Goal: Task Accomplishment & Management: Complete application form

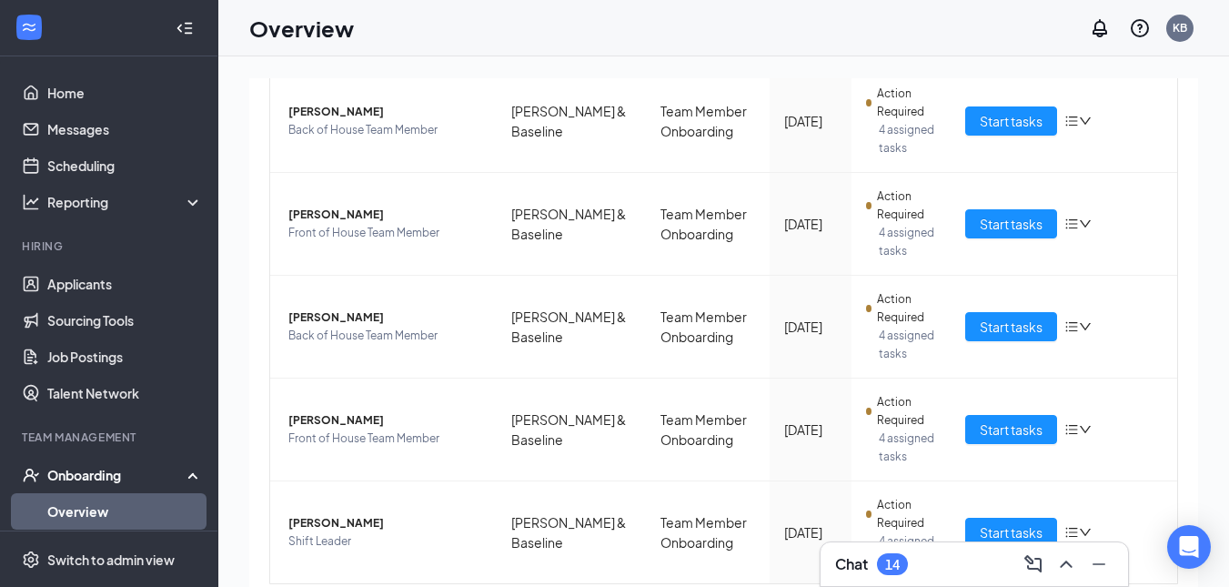
scroll to position [269, 0]
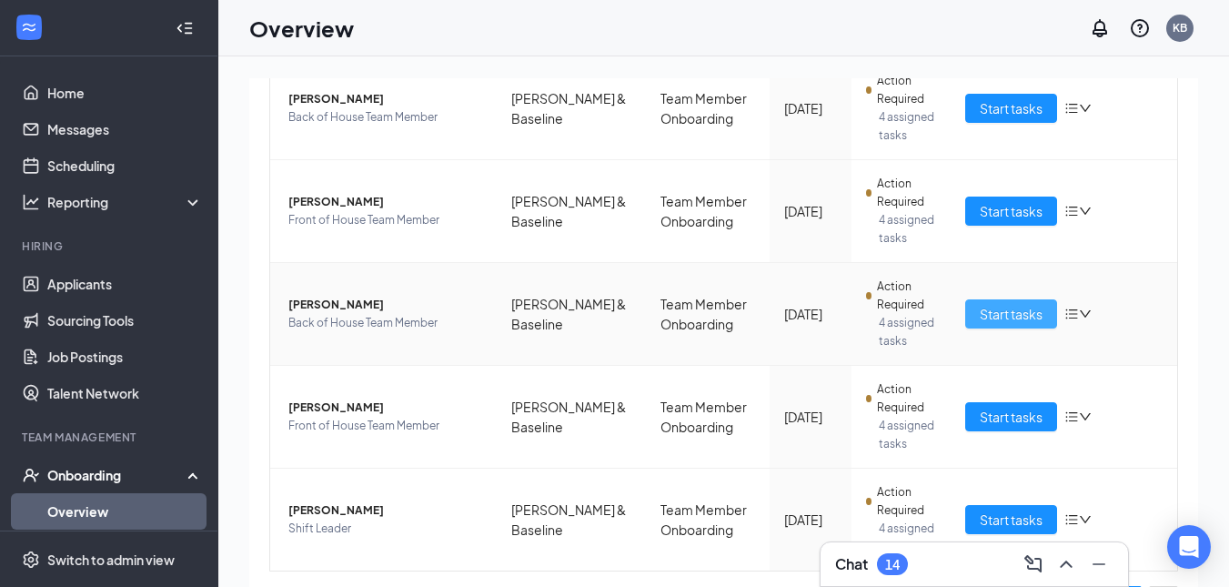
click at [1015, 314] on span "Start tasks" at bounding box center [1010, 314] width 63 height 20
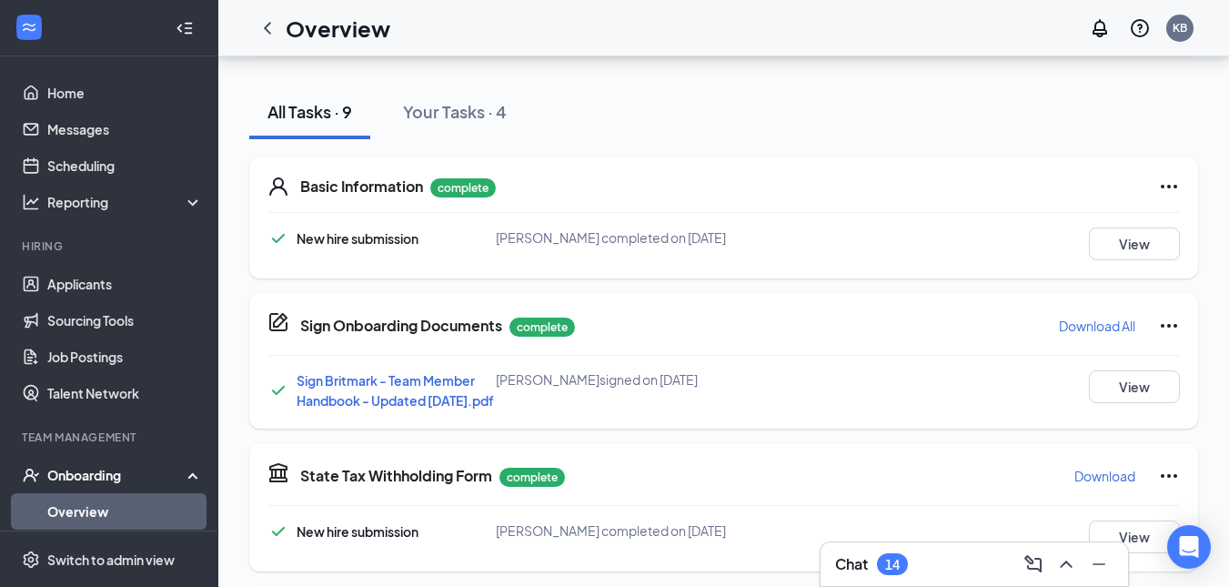
scroll to position [722, 0]
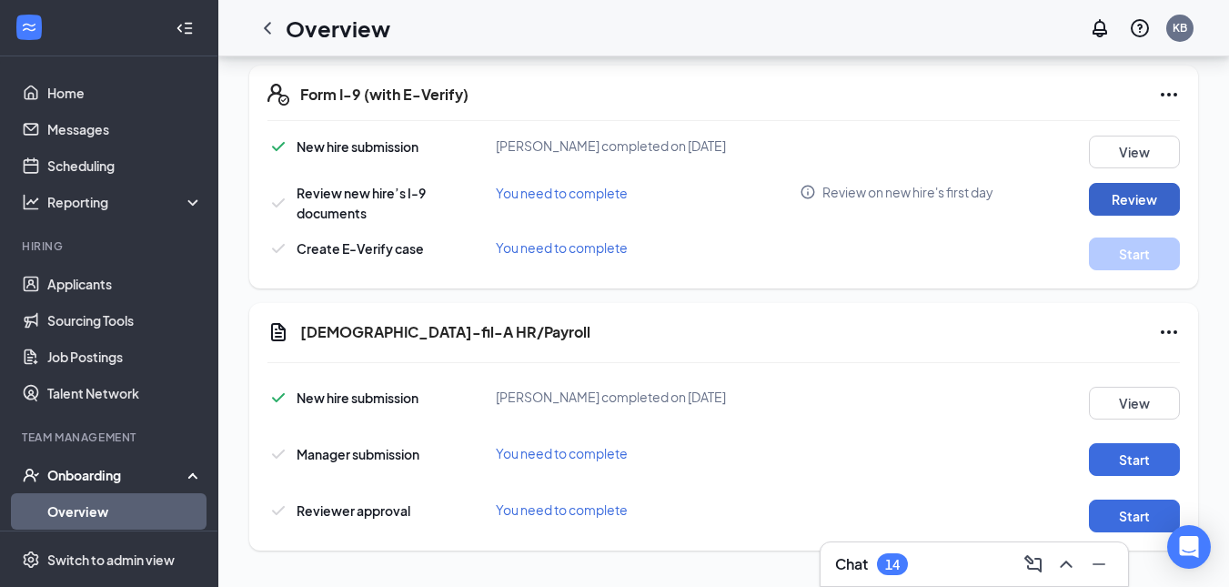
click at [1142, 197] on button "Review" at bounding box center [1134, 199] width 91 height 33
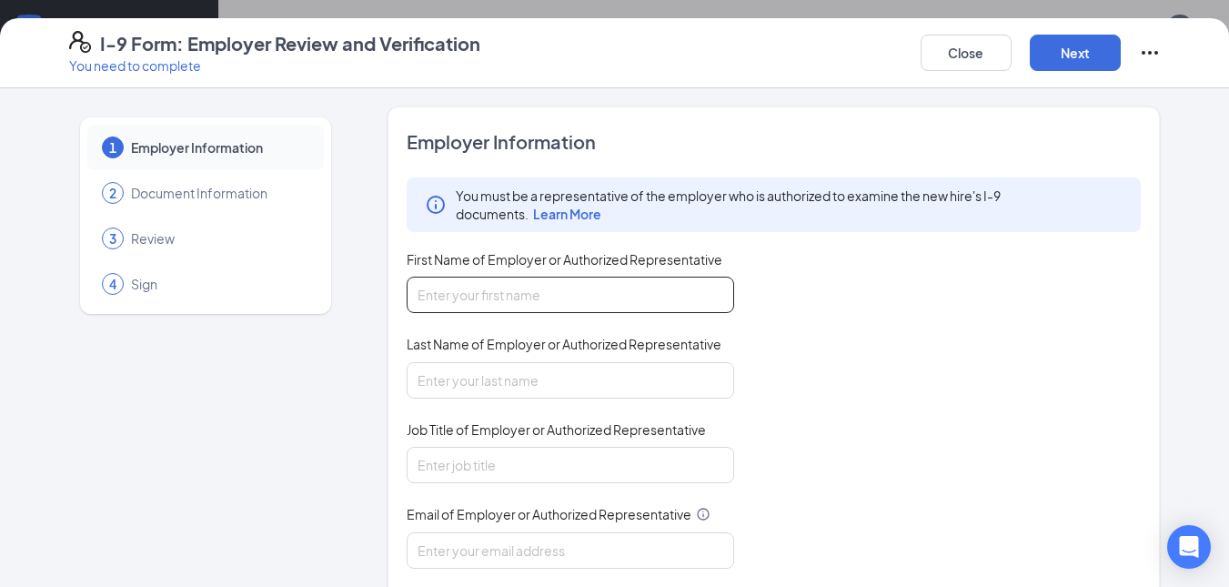
click at [602, 295] on input "First Name of Employer or Authorized Representative" at bounding box center [569, 294] width 327 height 36
type input "[PERSON_NAME]"
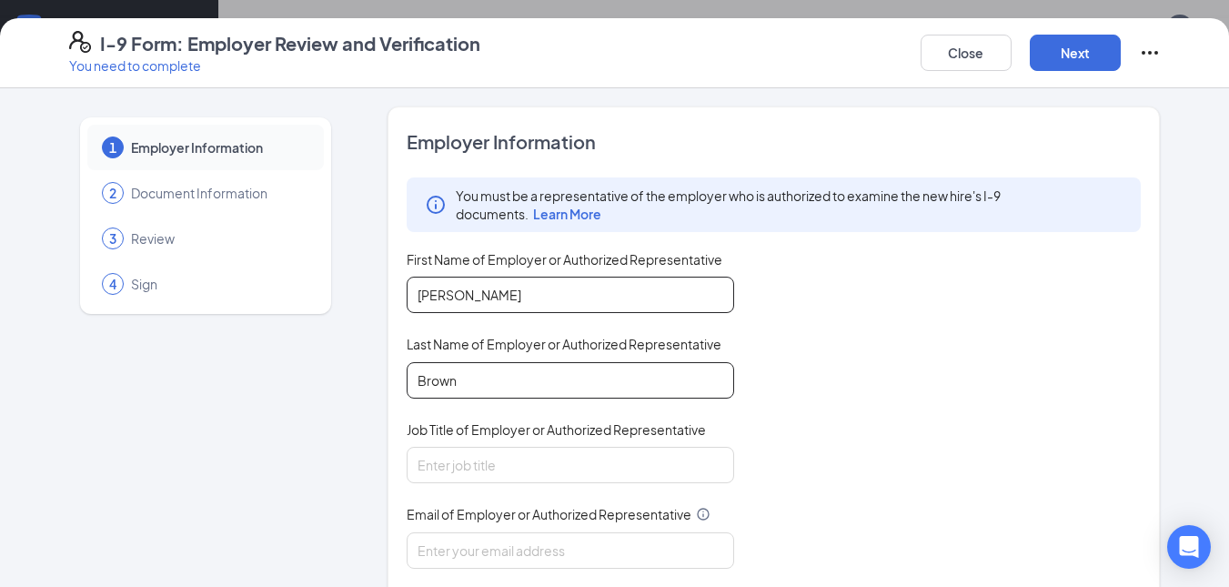
type input "Brown"
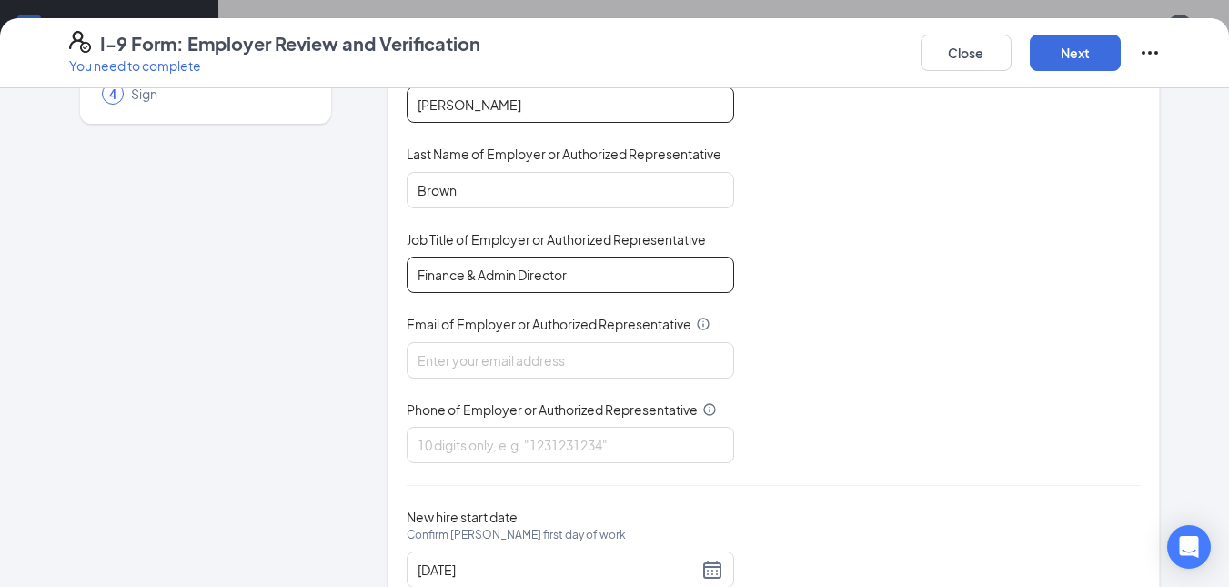
scroll to position [219, 0]
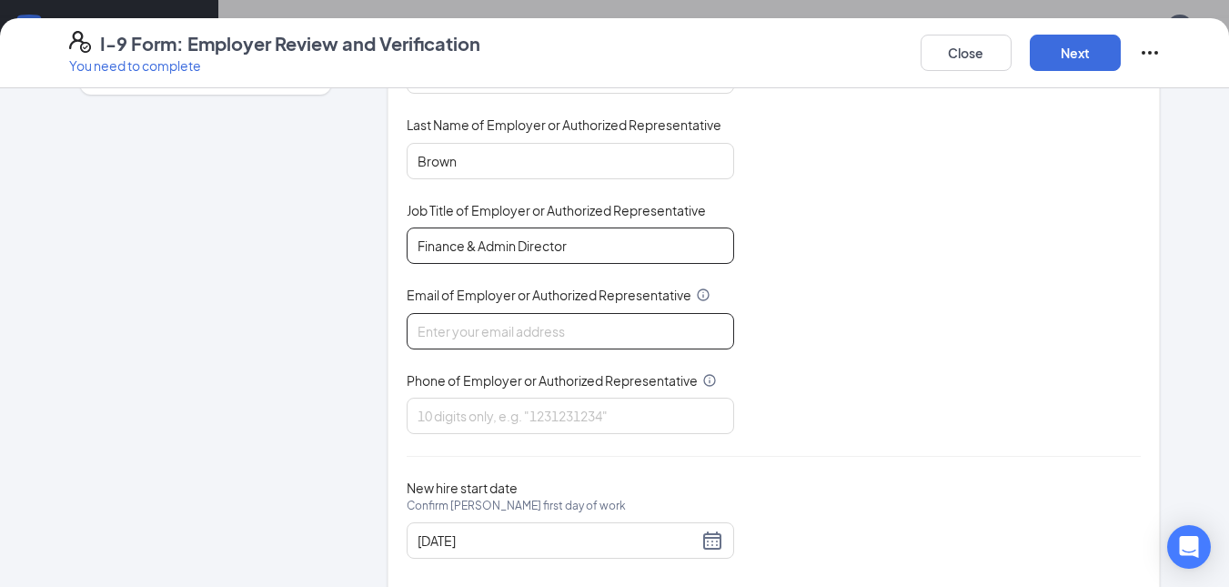
type input "Finance & Admin Director"
click at [557, 328] on input "Email of Employer or Authorized Representative" at bounding box center [569, 331] width 327 height 36
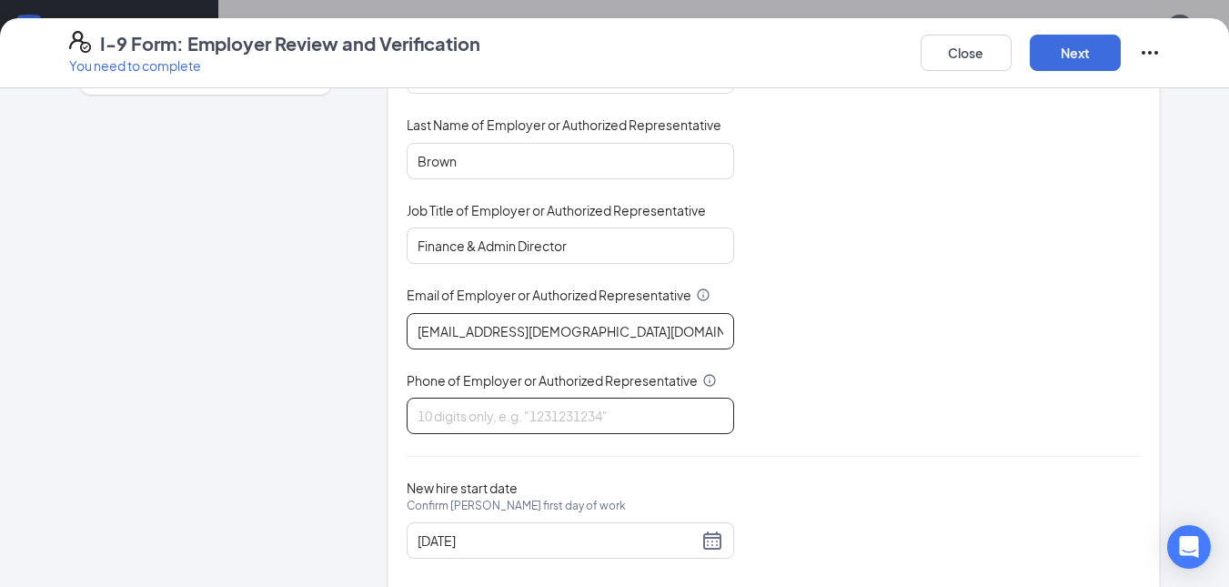
type input "[EMAIL_ADDRESS][DEMOGRAPHIC_DATA][DOMAIN_NAME]"
click at [569, 416] on input "Phone of Employer or Authorized Representative" at bounding box center [569, 415] width 327 height 36
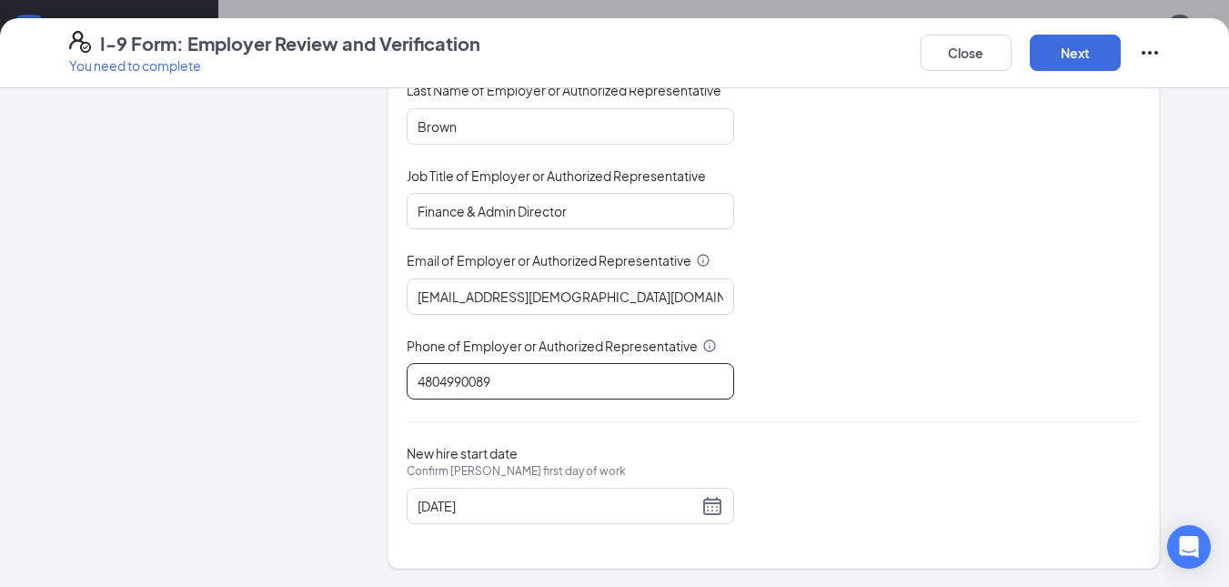
type input "4804990089"
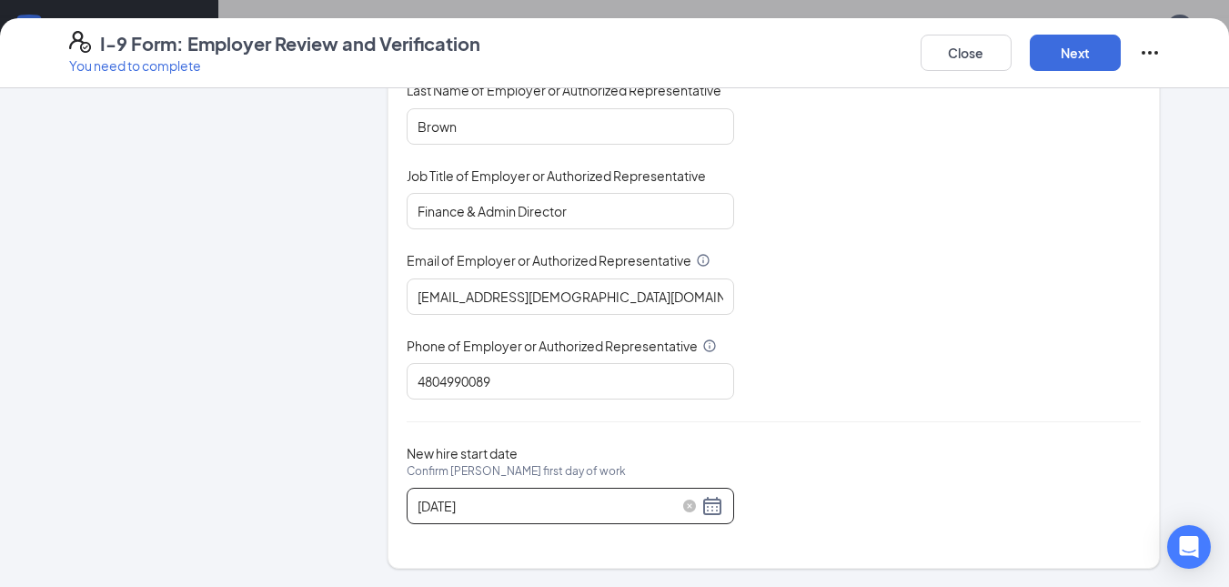
click at [709, 499] on div "[DATE]" at bounding box center [570, 506] width 306 height 22
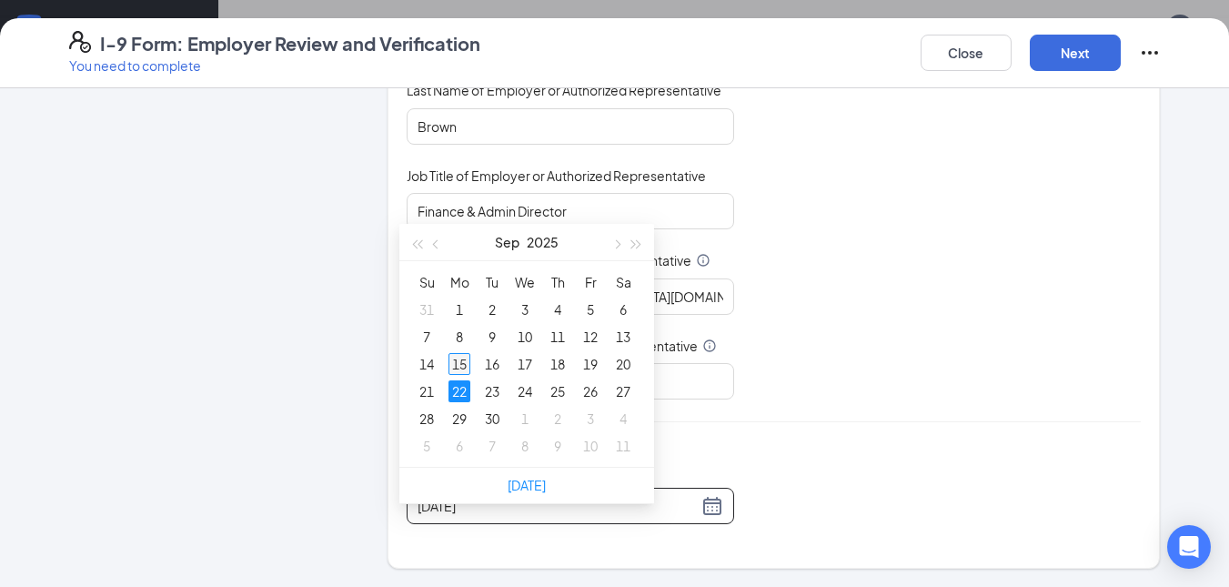
click at [462, 353] on div "15" at bounding box center [459, 364] width 22 height 22
type input "[DATE]"
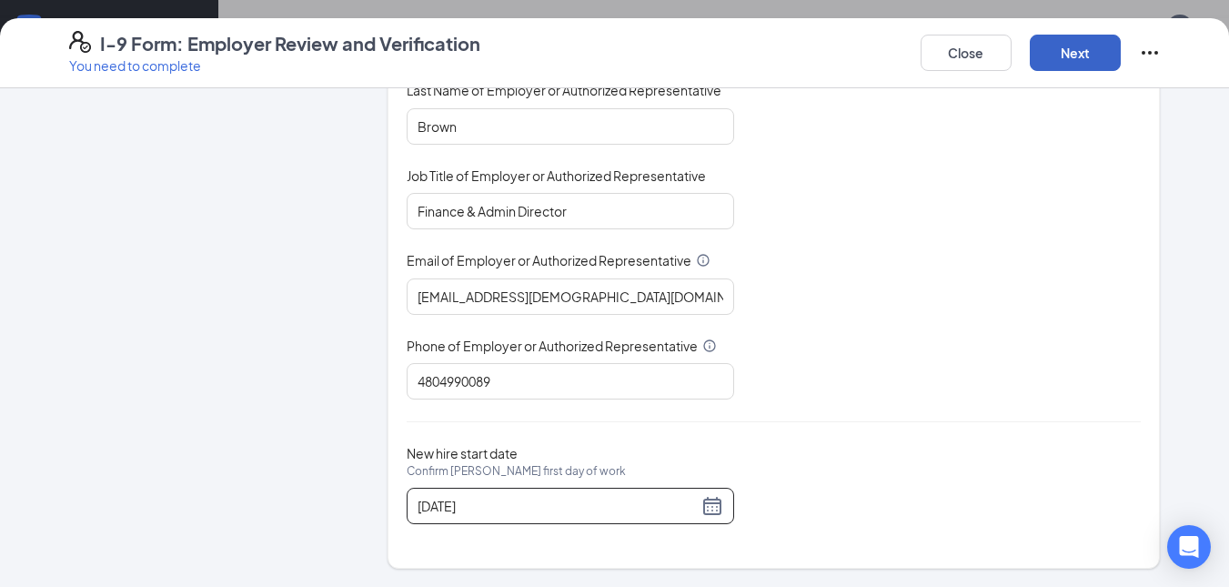
click at [1074, 55] on button "Next" at bounding box center [1074, 53] width 91 height 36
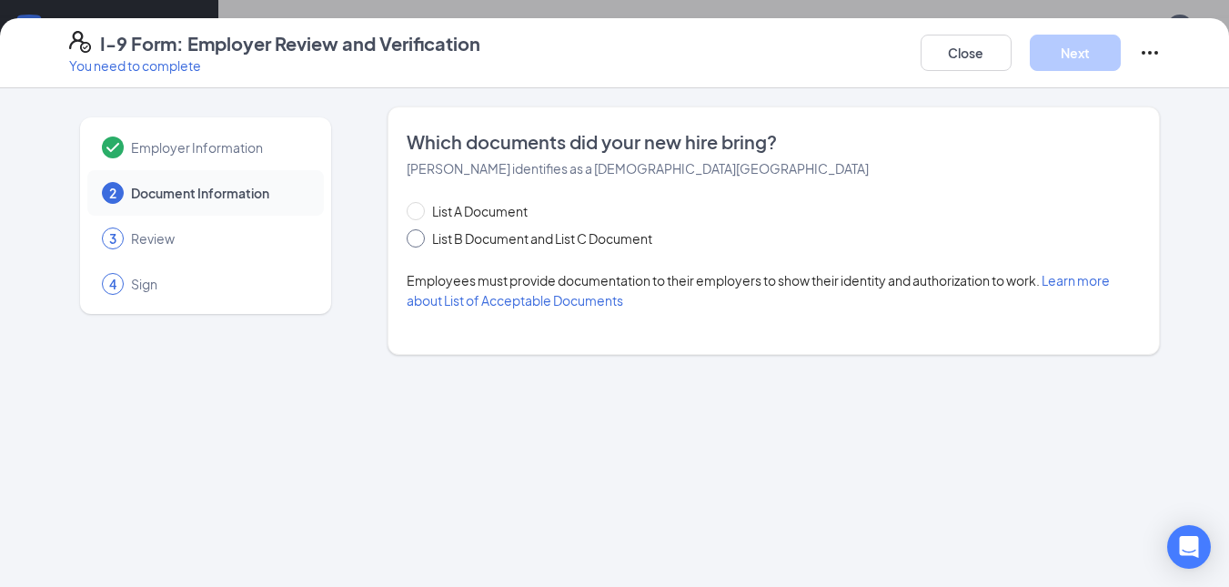
click at [415, 236] on input "List B Document and List C Document" at bounding box center [412, 235] width 13 height 13
radio input "true"
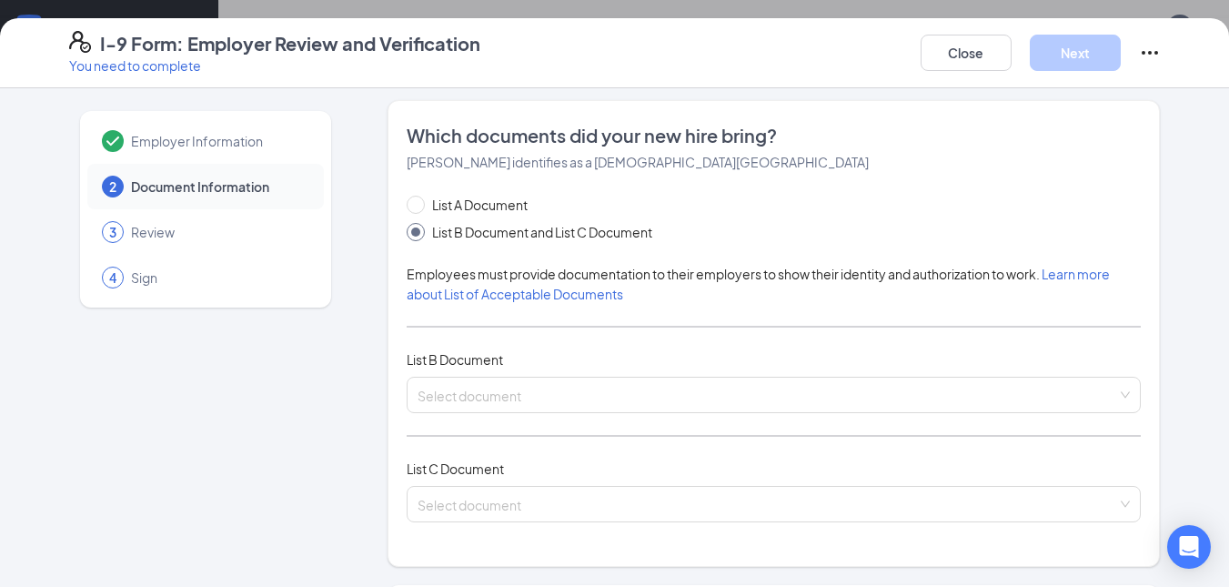
scroll to position [3, 0]
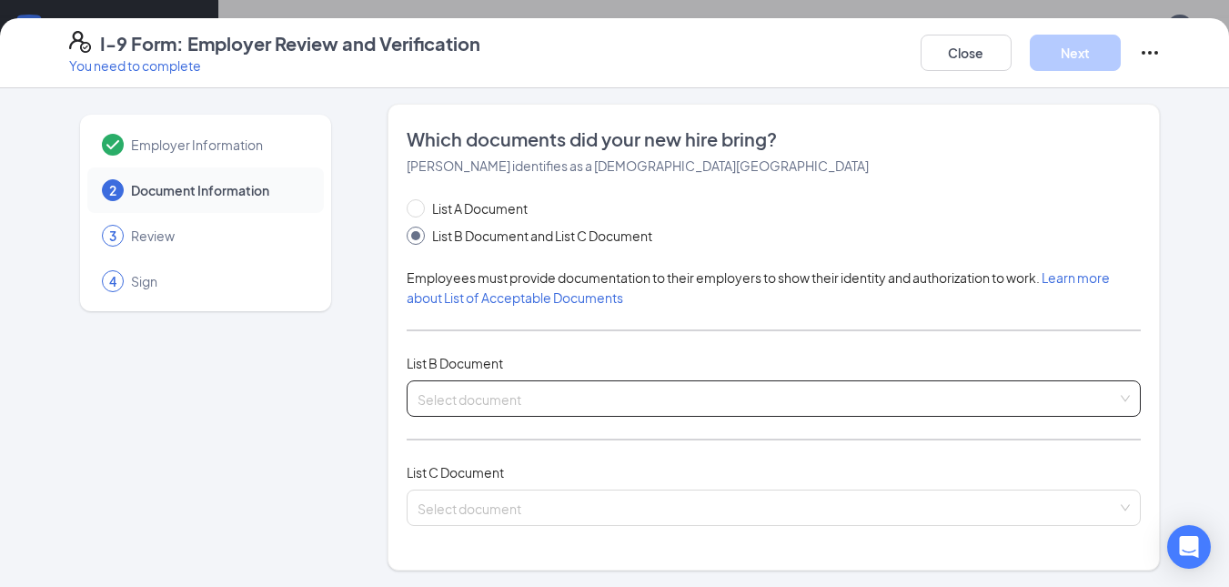
click at [504, 404] on input "search" at bounding box center [767, 394] width 700 height 27
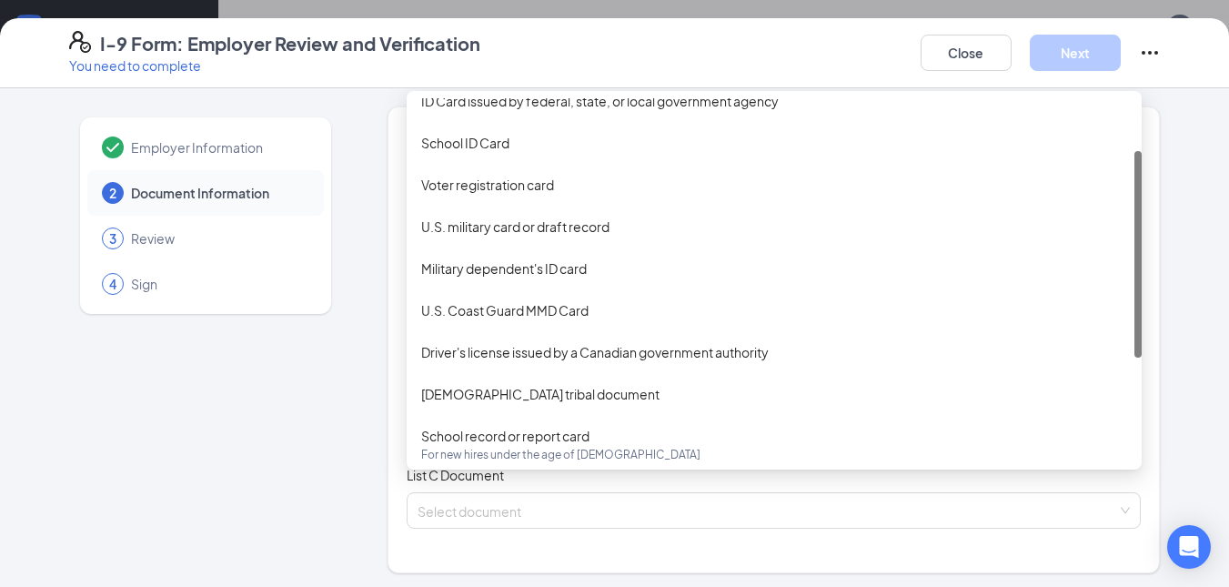
scroll to position [0, 0]
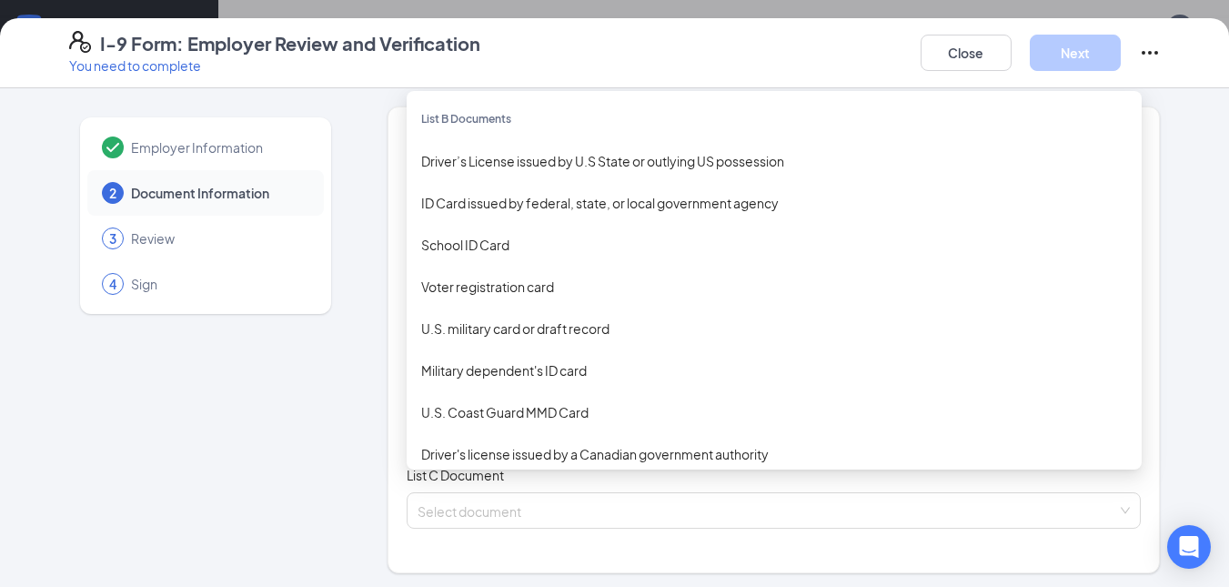
click at [651, 207] on div "ID Card issued by federal, state, or local government agency" at bounding box center [774, 203] width 706 height 20
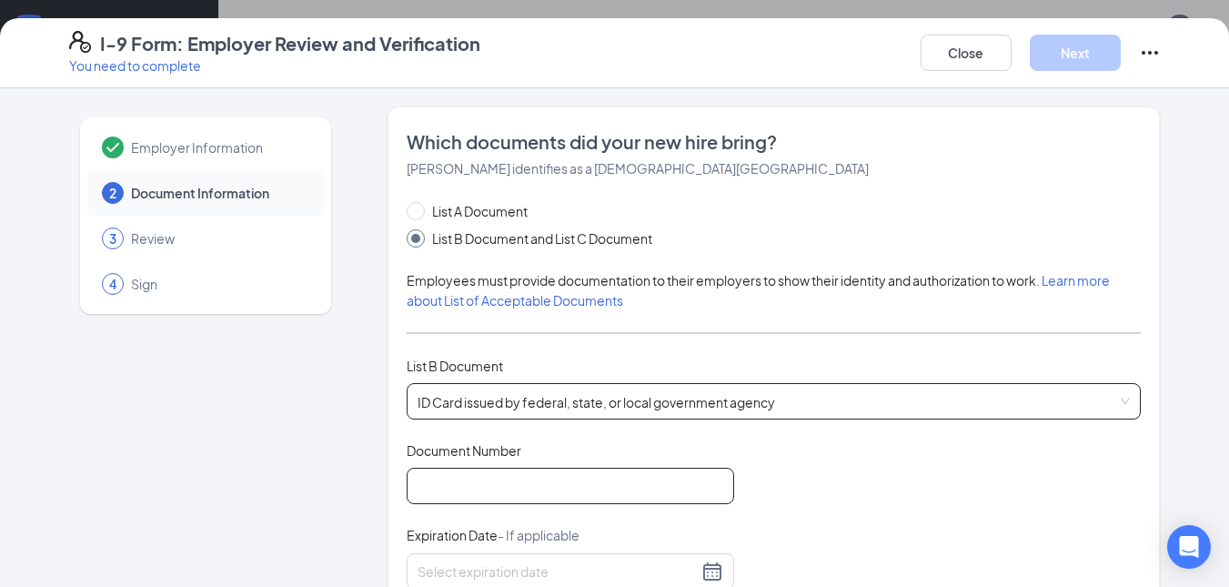
click at [471, 479] on input "Document Number" at bounding box center [569, 485] width 327 height 36
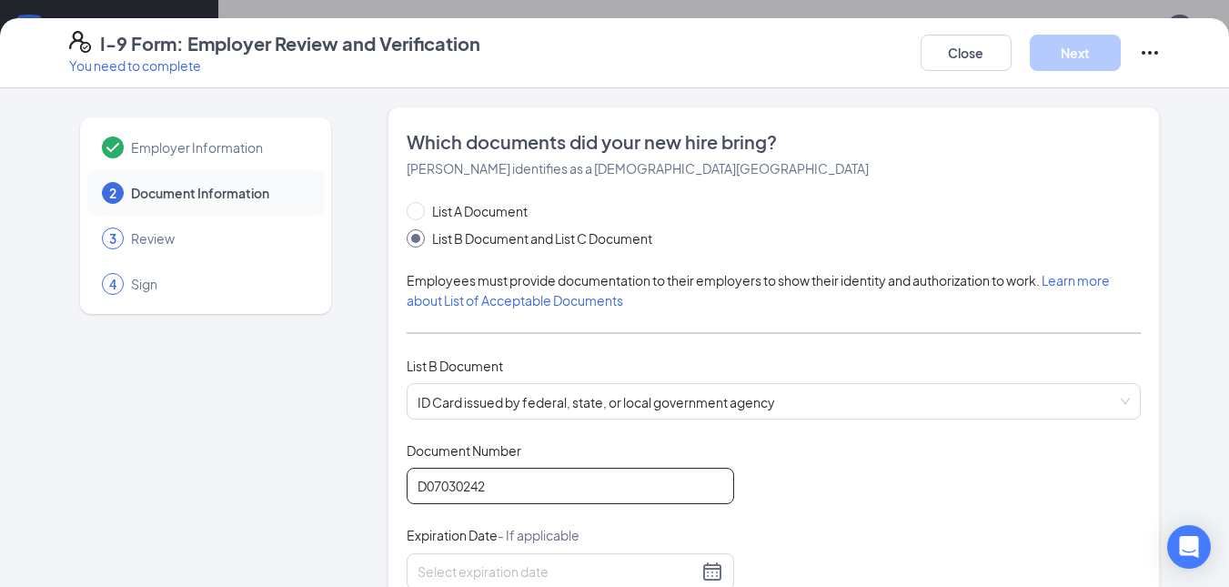
type input "D07030242"
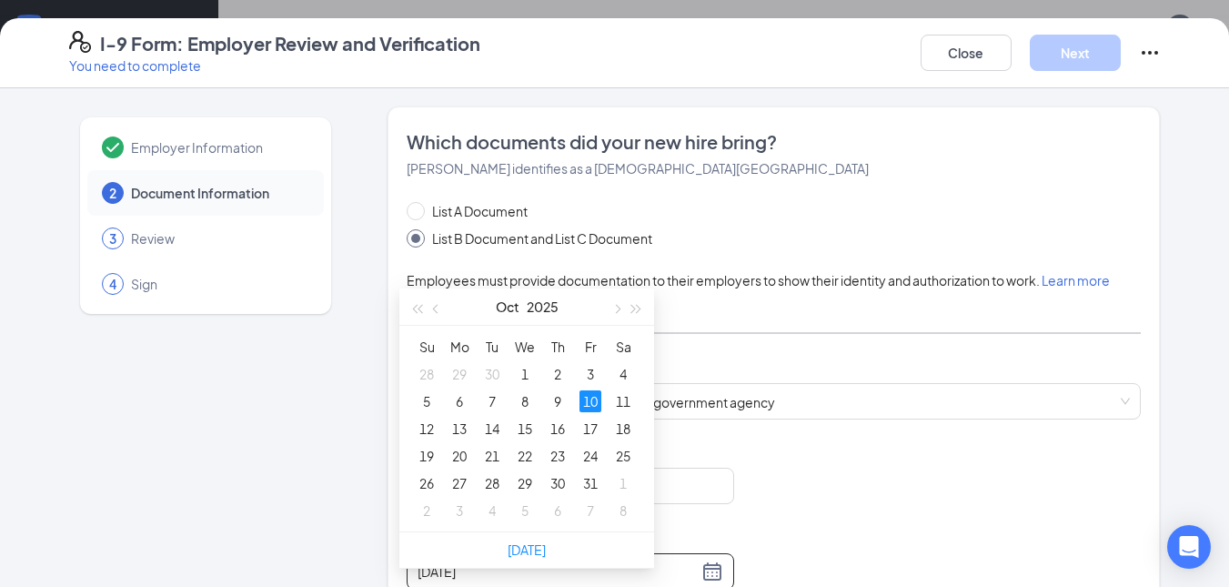
click at [582, 390] on div "10" at bounding box center [590, 401] width 22 height 22
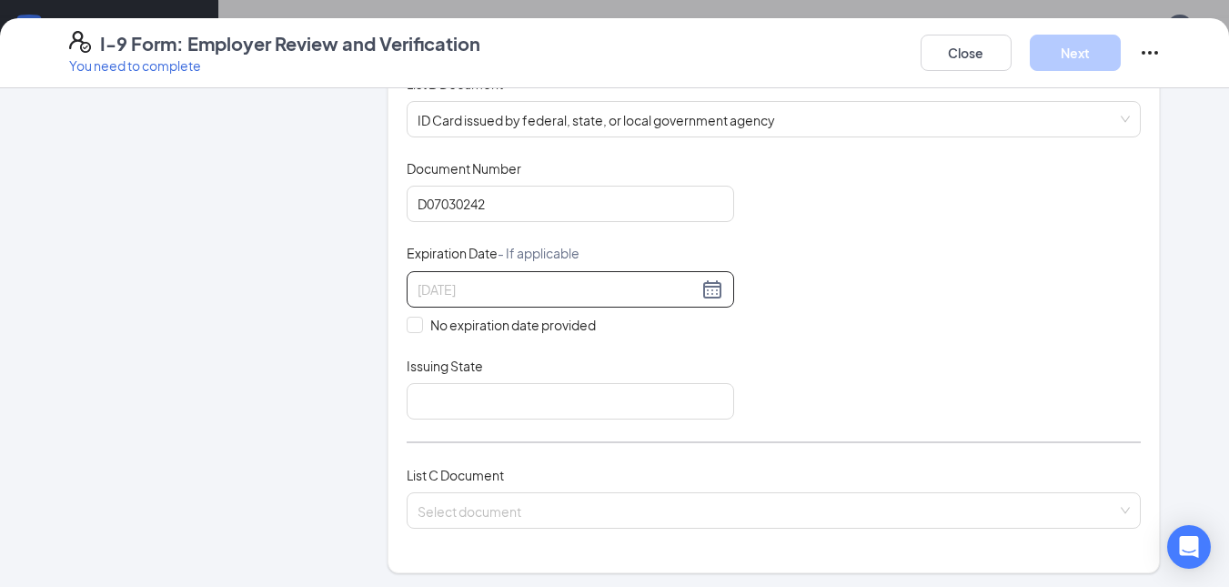
scroll to position [283, 0]
type input "[DATE]"
click at [546, 393] on input "Issuing State" at bounding box center [569, 400] width 327 height 36
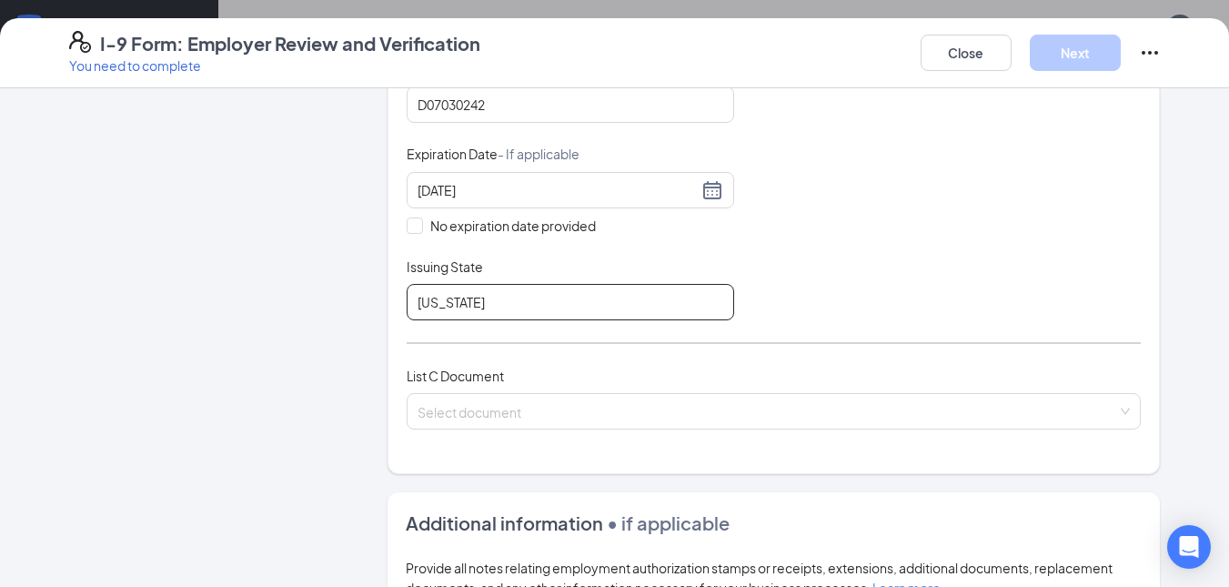
scroll to position [446, 0]
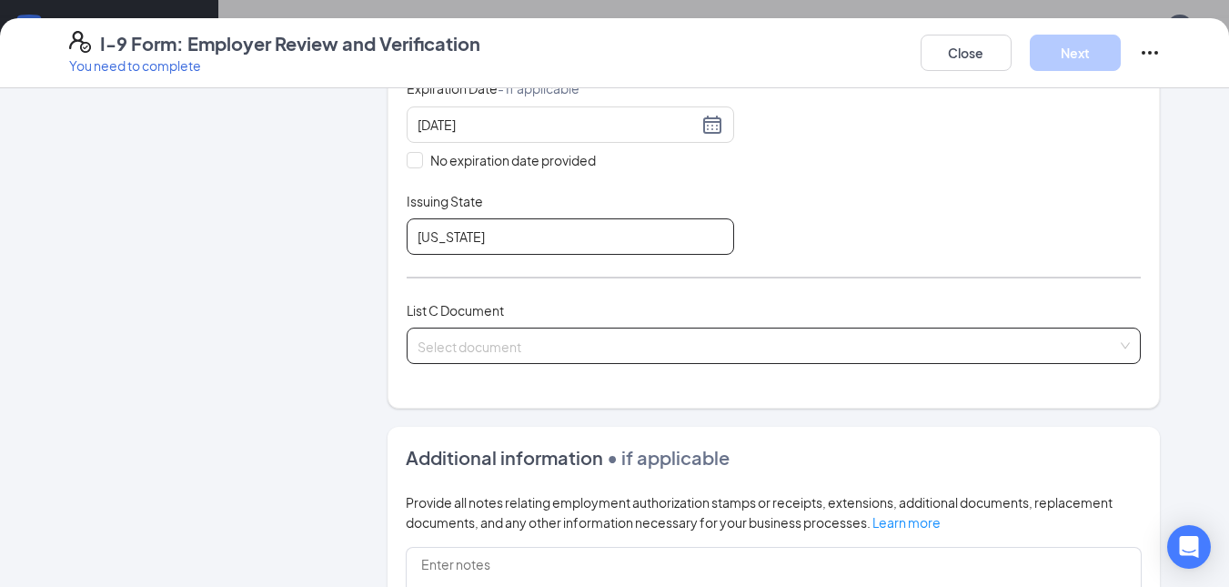
type input "[US_STATE]"
click at [530, 342] on input "search" at bounding box center [767, 341] width 700 height 27
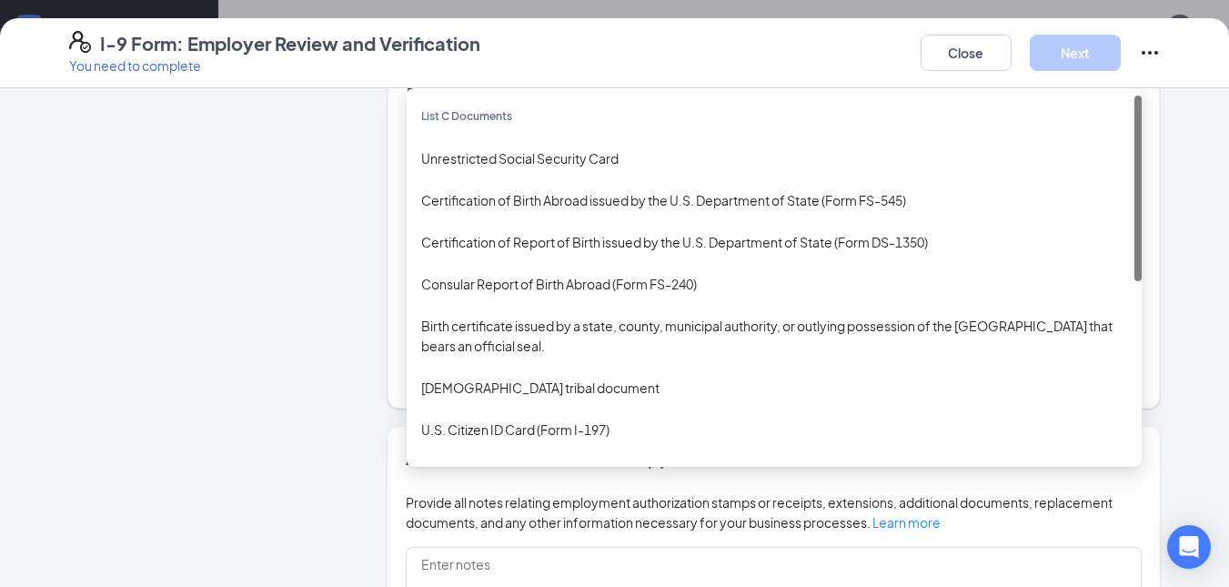
click at [571, 160] on div "Unrestricted Social Security Card" at bounding box center [774, 158] width 706 height 20
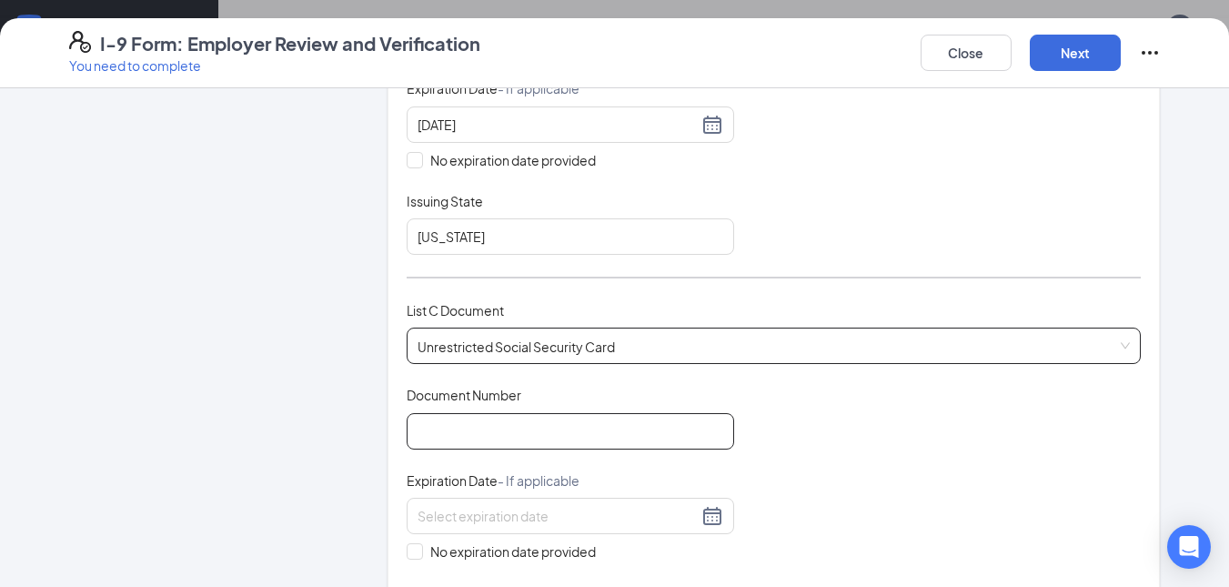
click at [508, 425] on input "Document Number" at bounding box center [569, 431] width 327 height 36
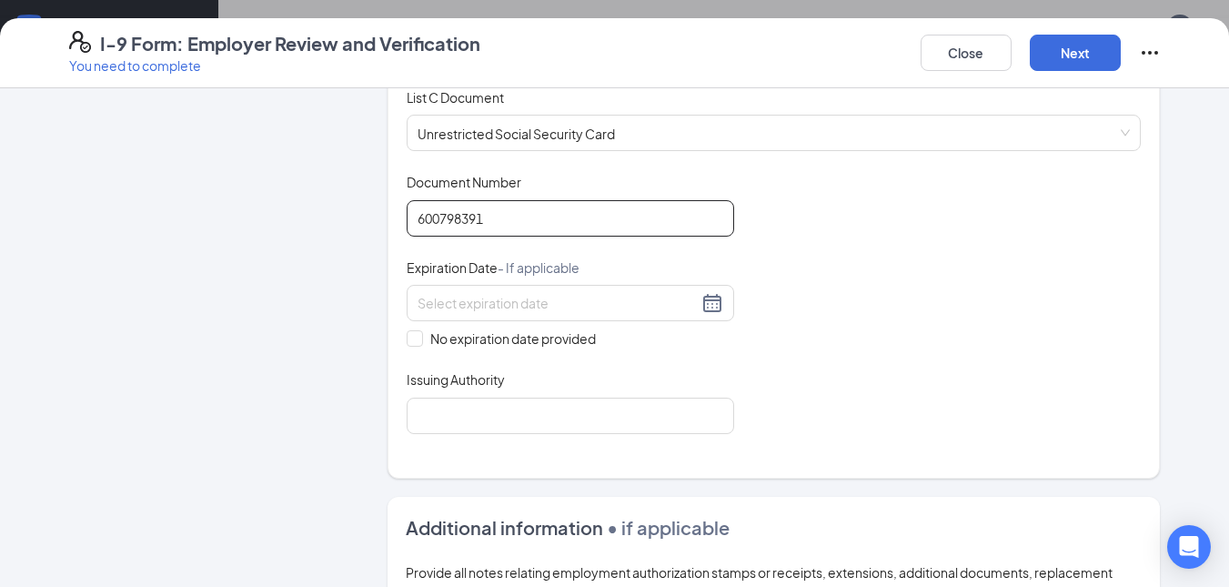
scroll to position [679, 0]
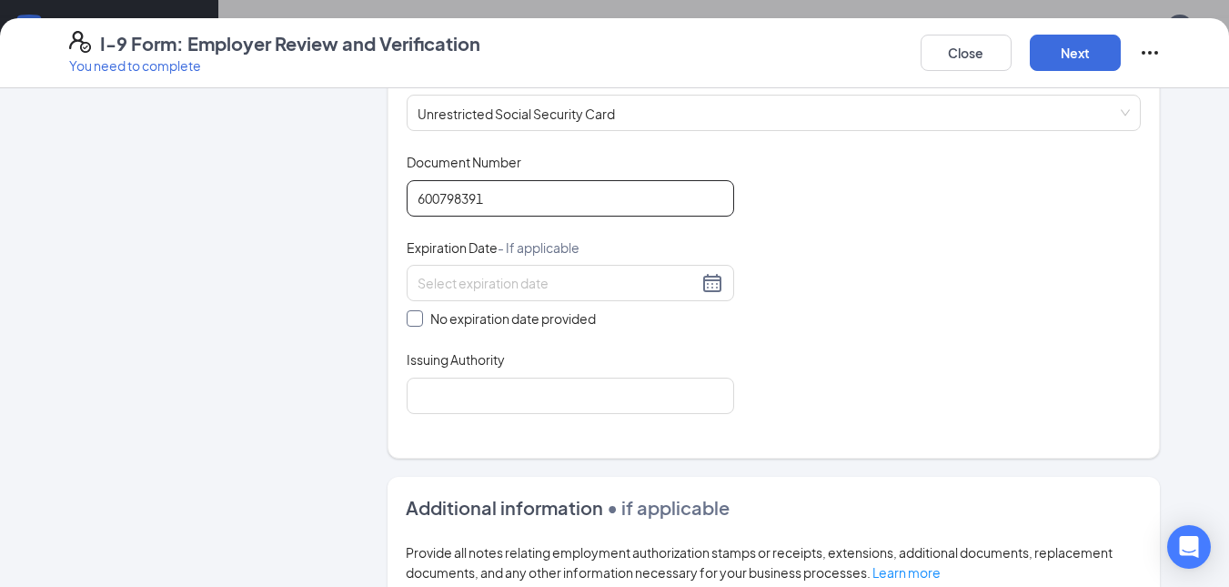
type input "600798391"
click at [406, 315] on input "No expiration date provided" at bounding box center [412, 316] width 13 height 13
checkbox input "true"
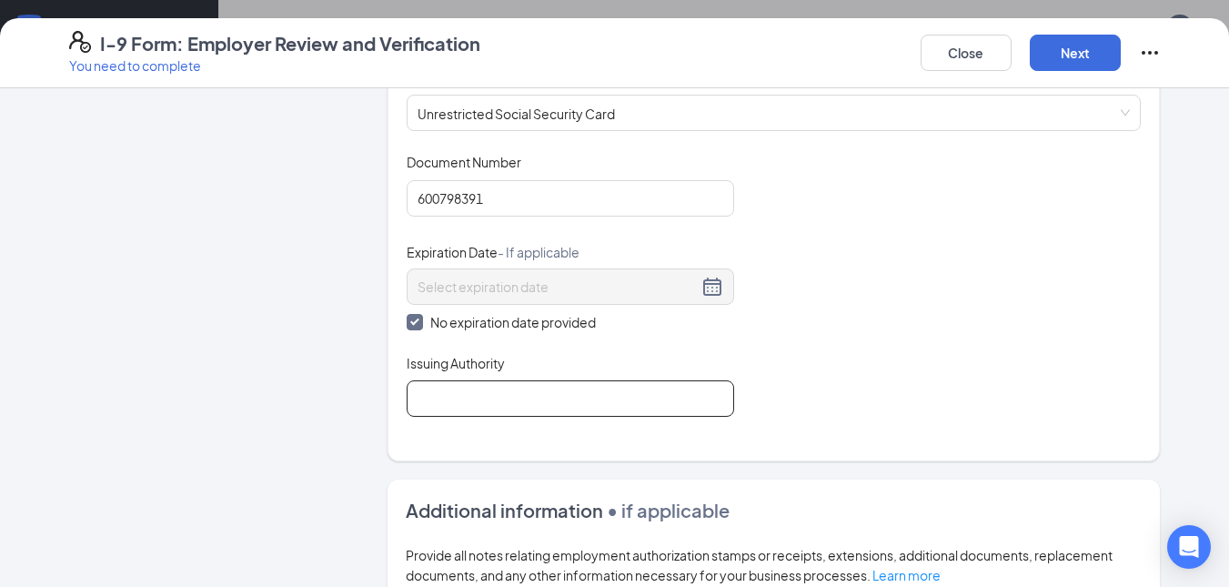
click at [497, 396] on input "Issuing Authority" at bounding box center [569, 398] width 327 height 36
type input "[GEOGRAPHIC_DATA]"
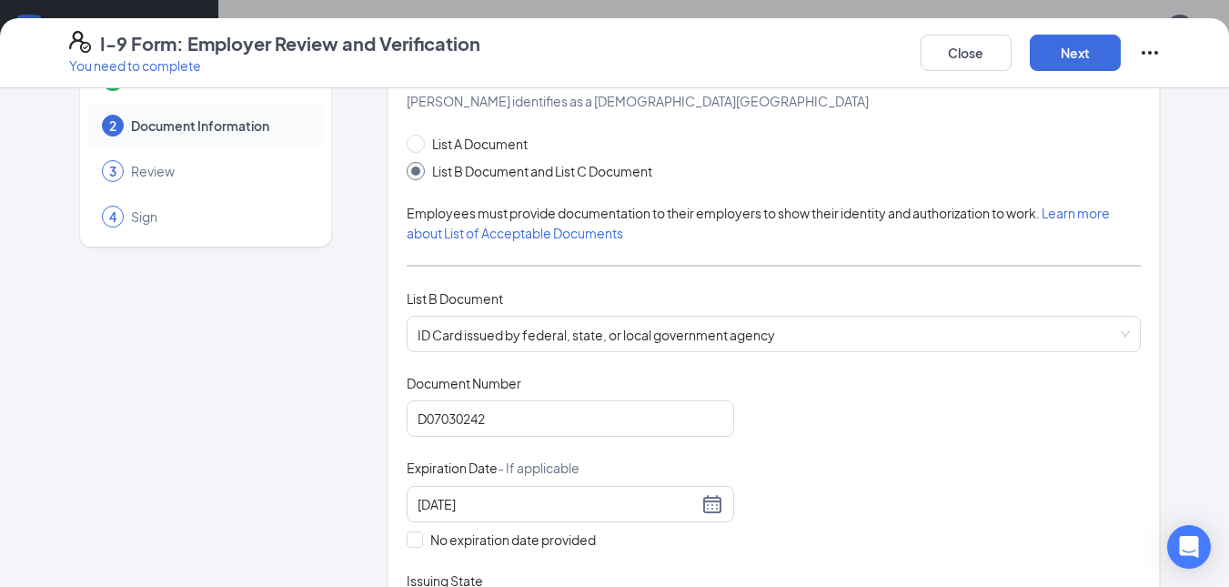
scroll to position [0, 0]
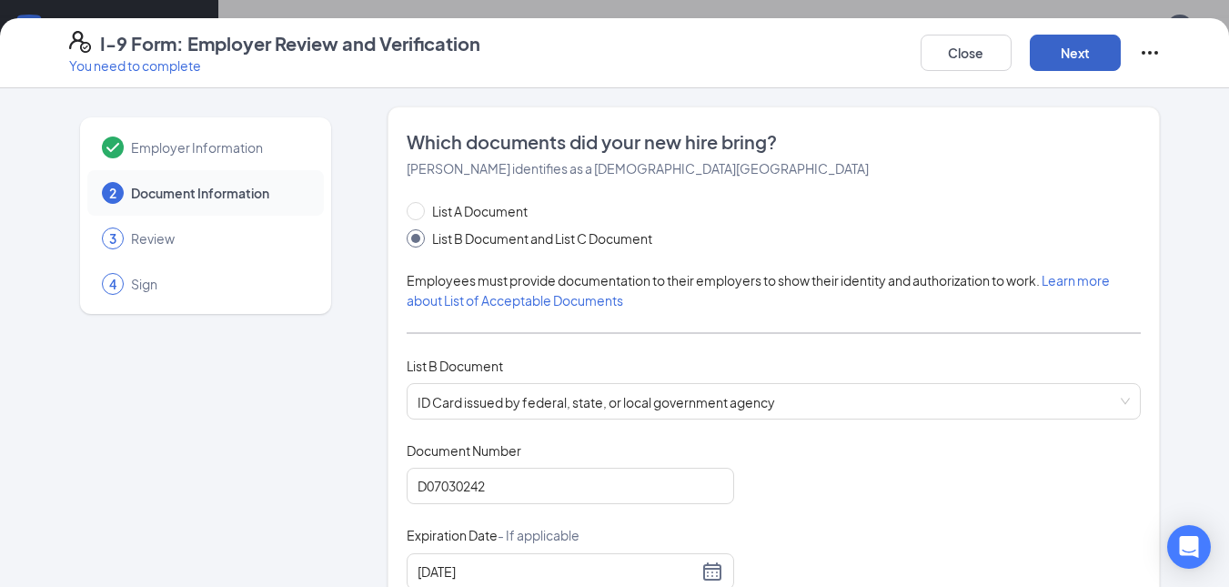
click at [1077, 54] on button "Next" at bounding box center [1074, 53] width 91 height 36
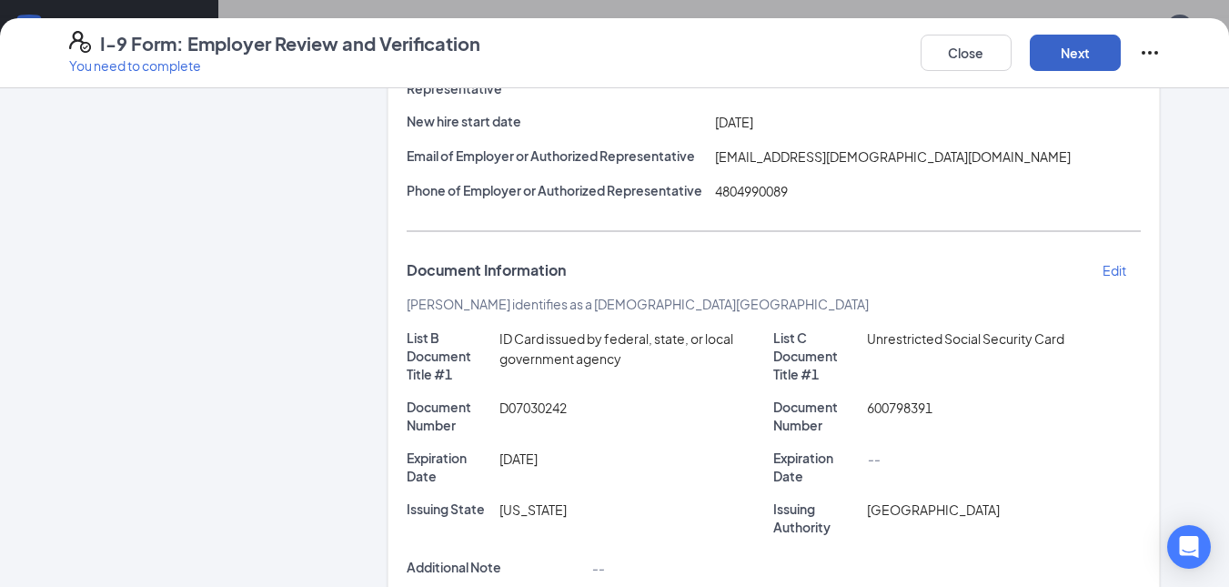
scroll to position [512, 0]
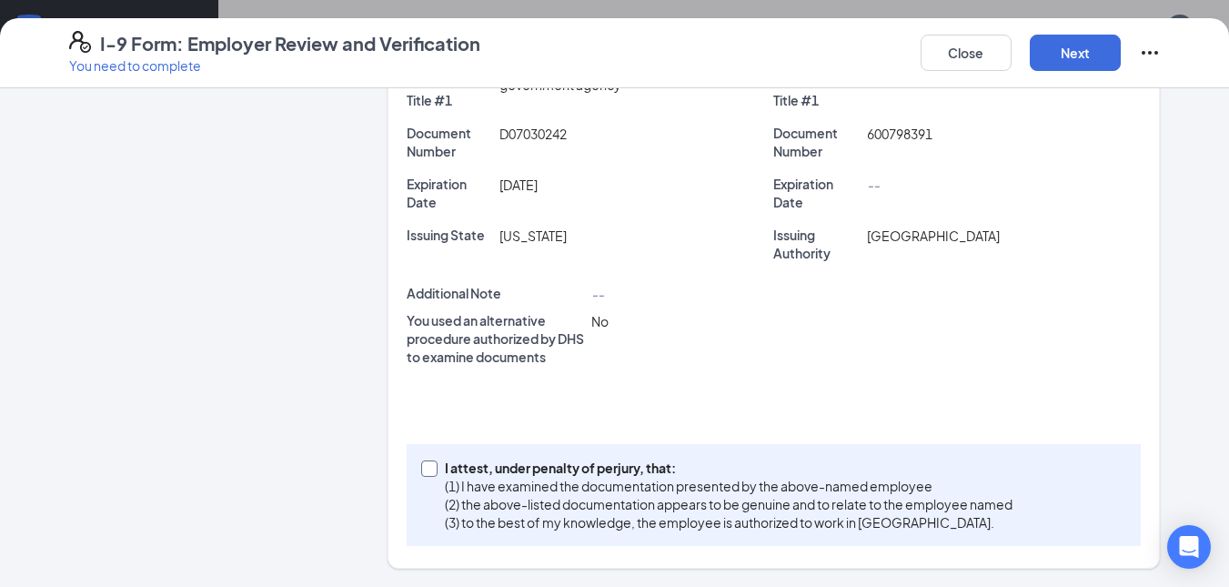
click at [421, 466] on input "I attest, under penalty of [PERSON_NAME], that: (1) I have examined the documen…" at bounding box center [427, 466] width 13 height 13
checkbox input "true"
click at [1086, 57] on button "Next" at bounding box center [1074, 53] width 91 height 36
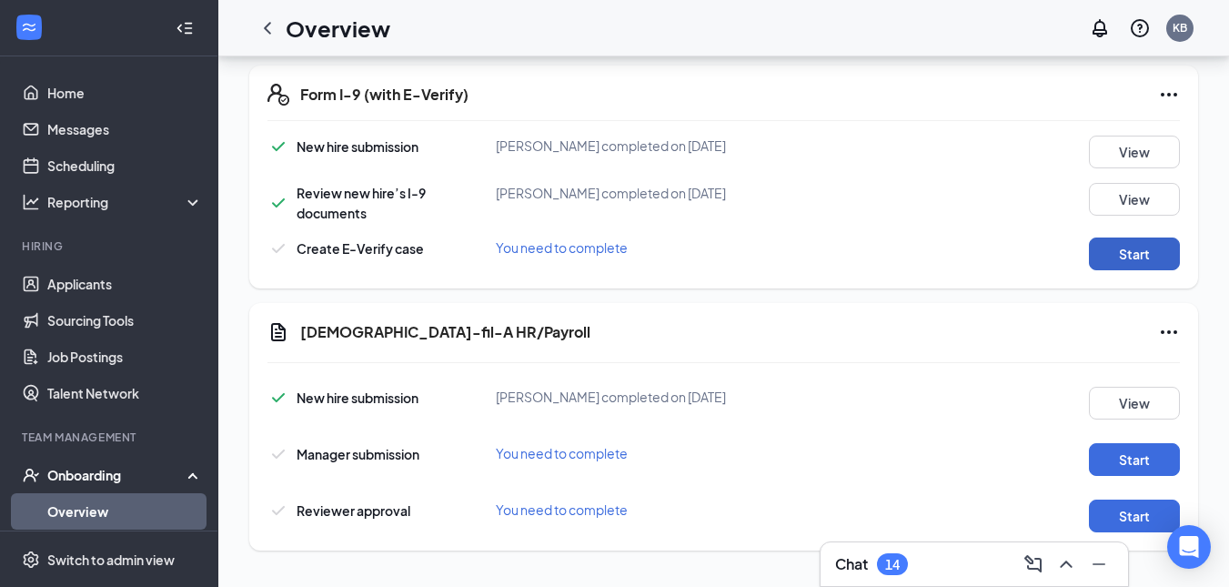
click at [1127, 241] on button "Start" at bounding box center [1134, 253] width 91 height 33
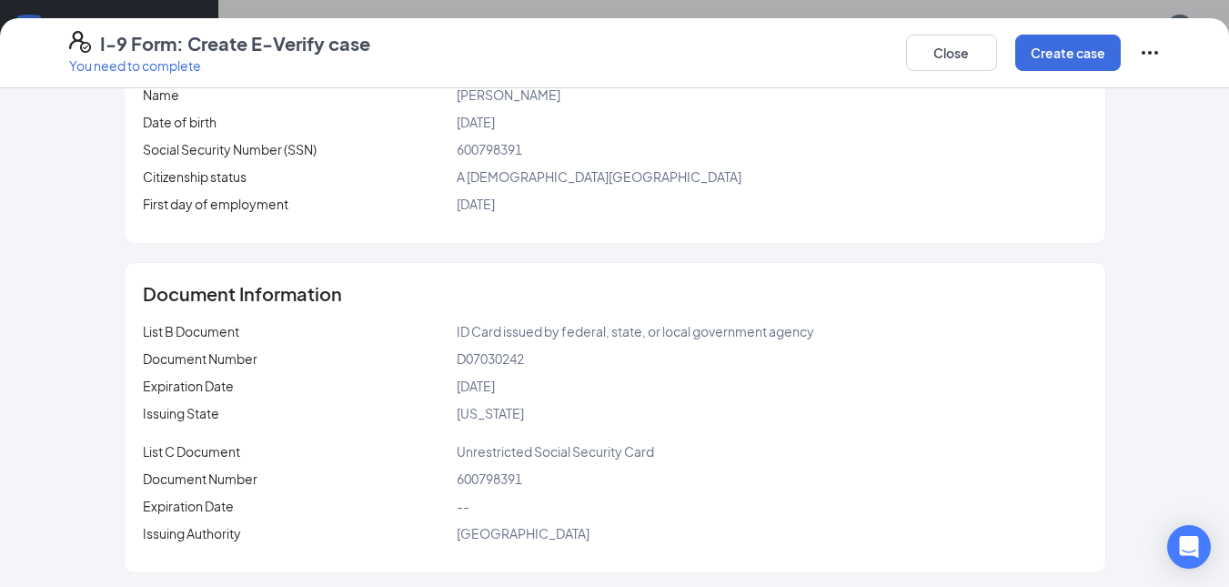
scroll to position [286, 0]
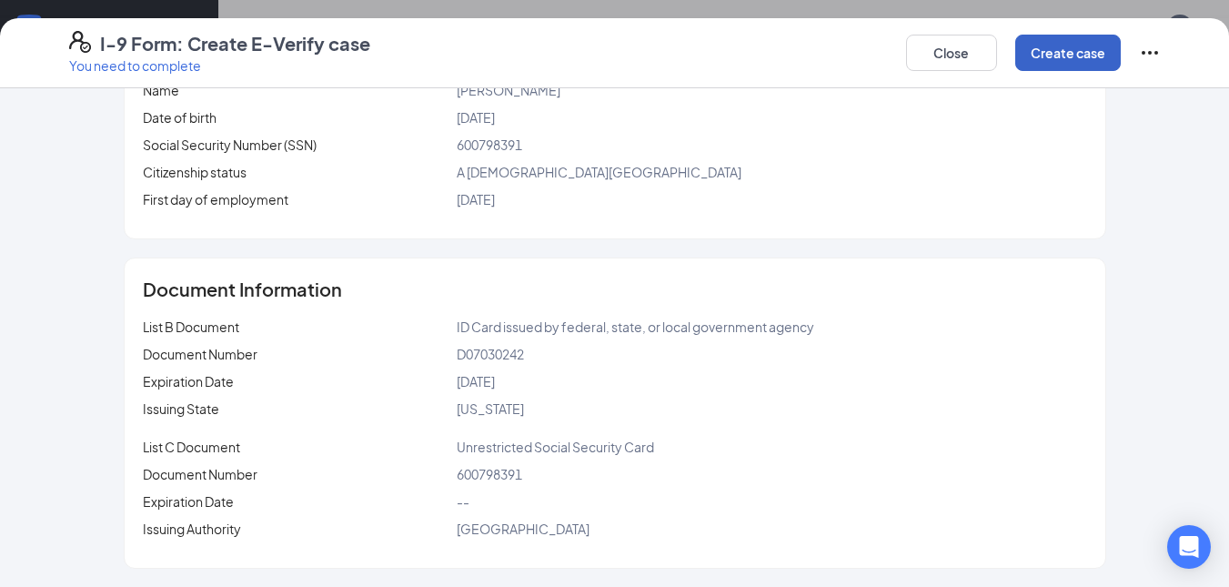
click at [1063, 41] on button "Create case" at bounding box center [1067, 53] width 105 height 36
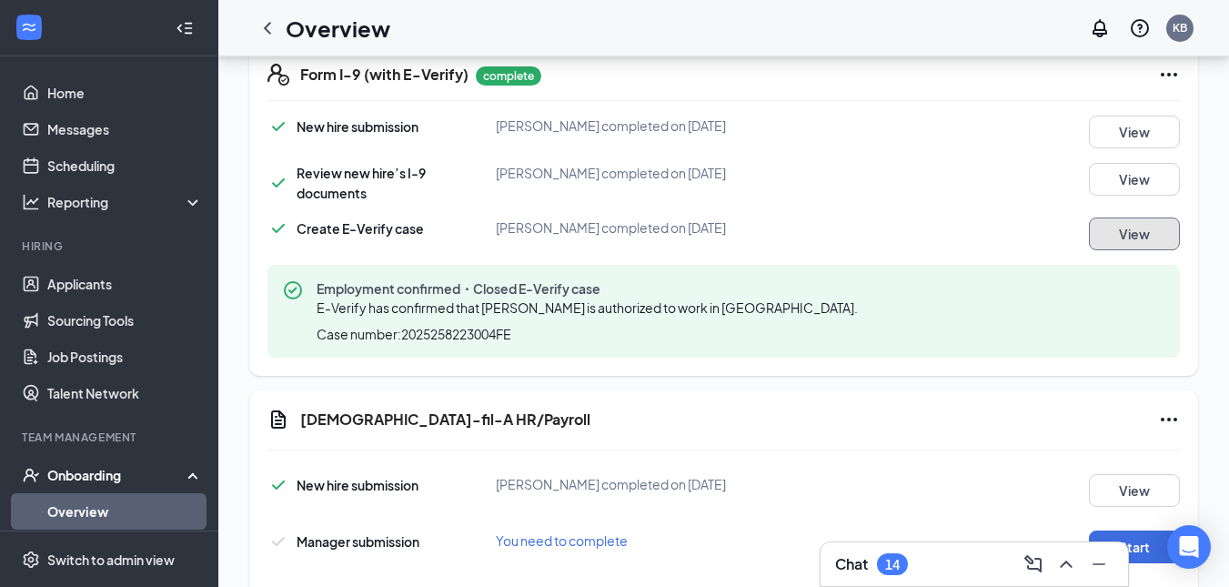
scroll to position [829, 0]
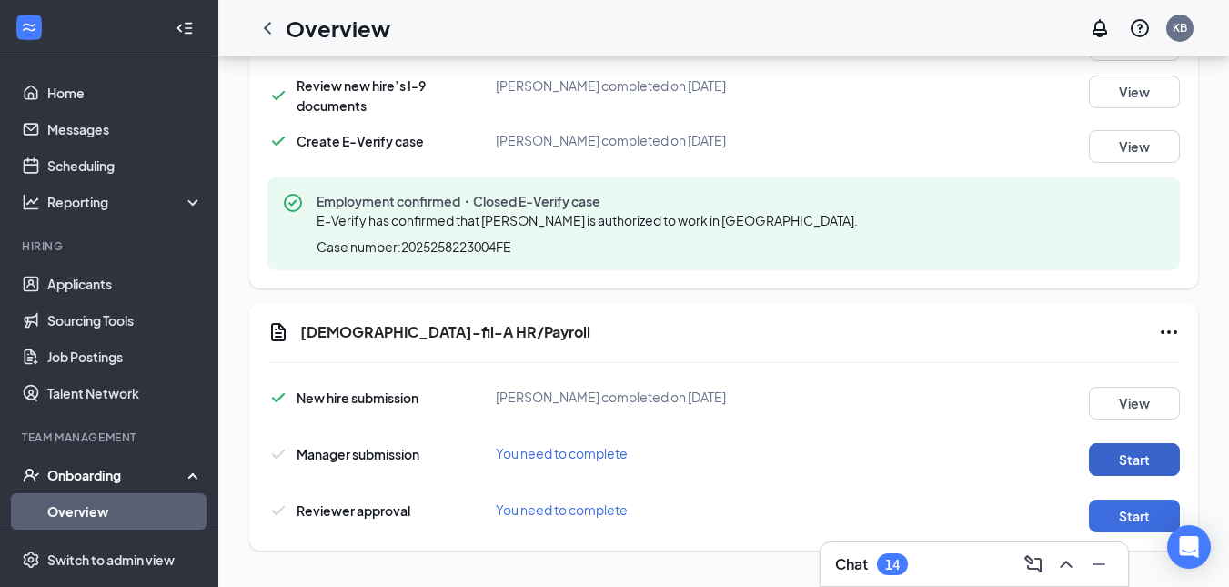
click at [1134, 467] on button "Start" at bounding box center [1134, 459] width 91 height 33
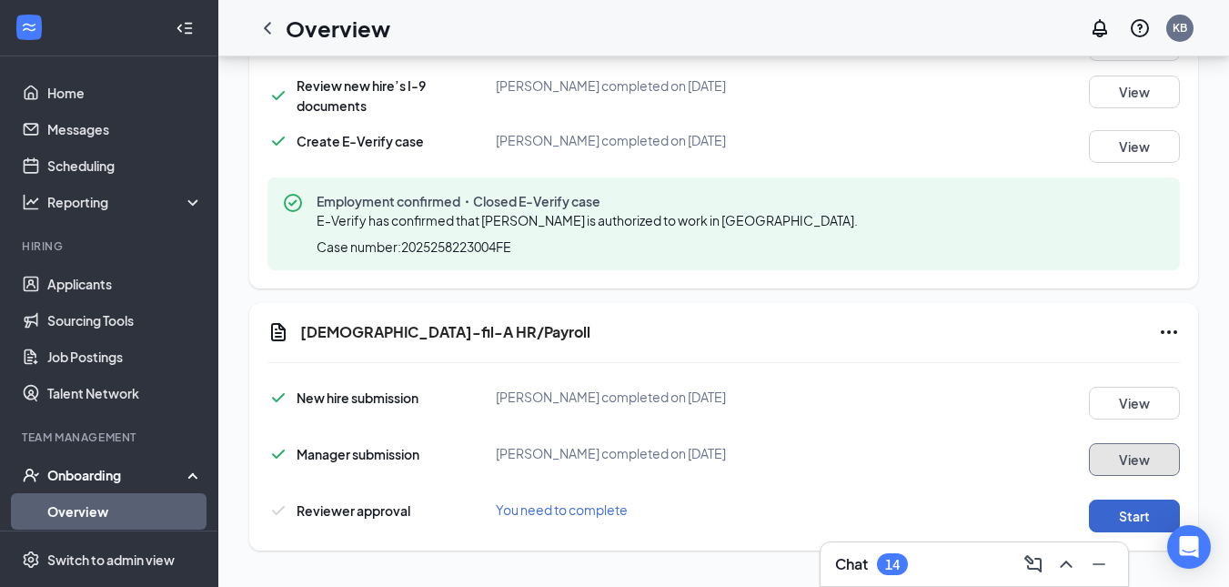
click at [1128, 522] on button "Start" at bounding box center [1134, 515] width 91 height 33
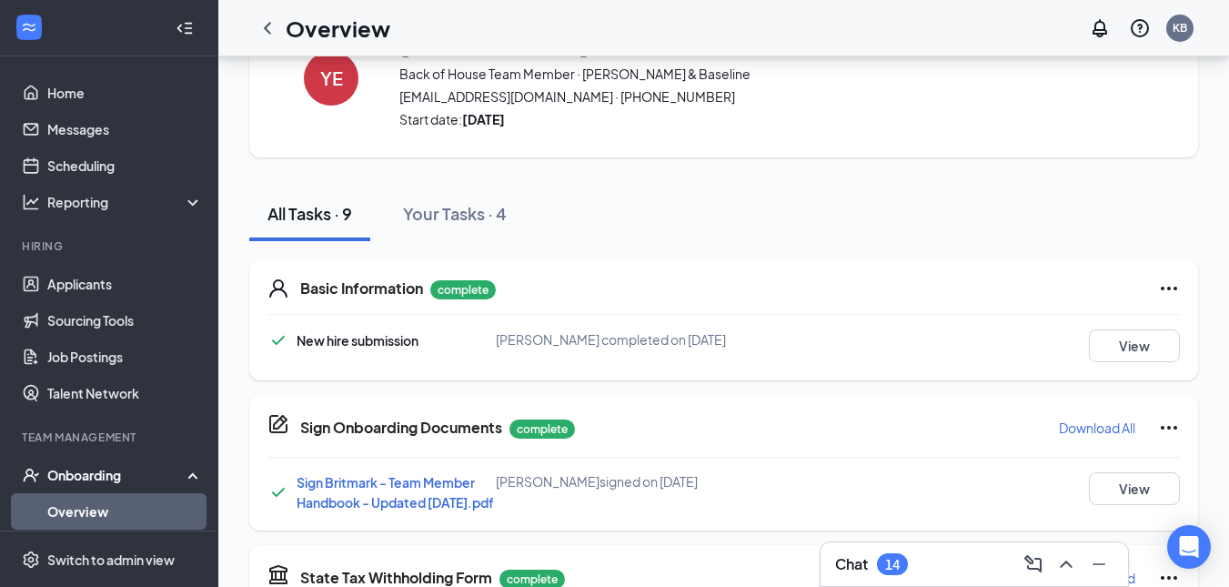
scroll to position [0, 0]
